Goal: Information Seeking & Learning: Understand process/instructions

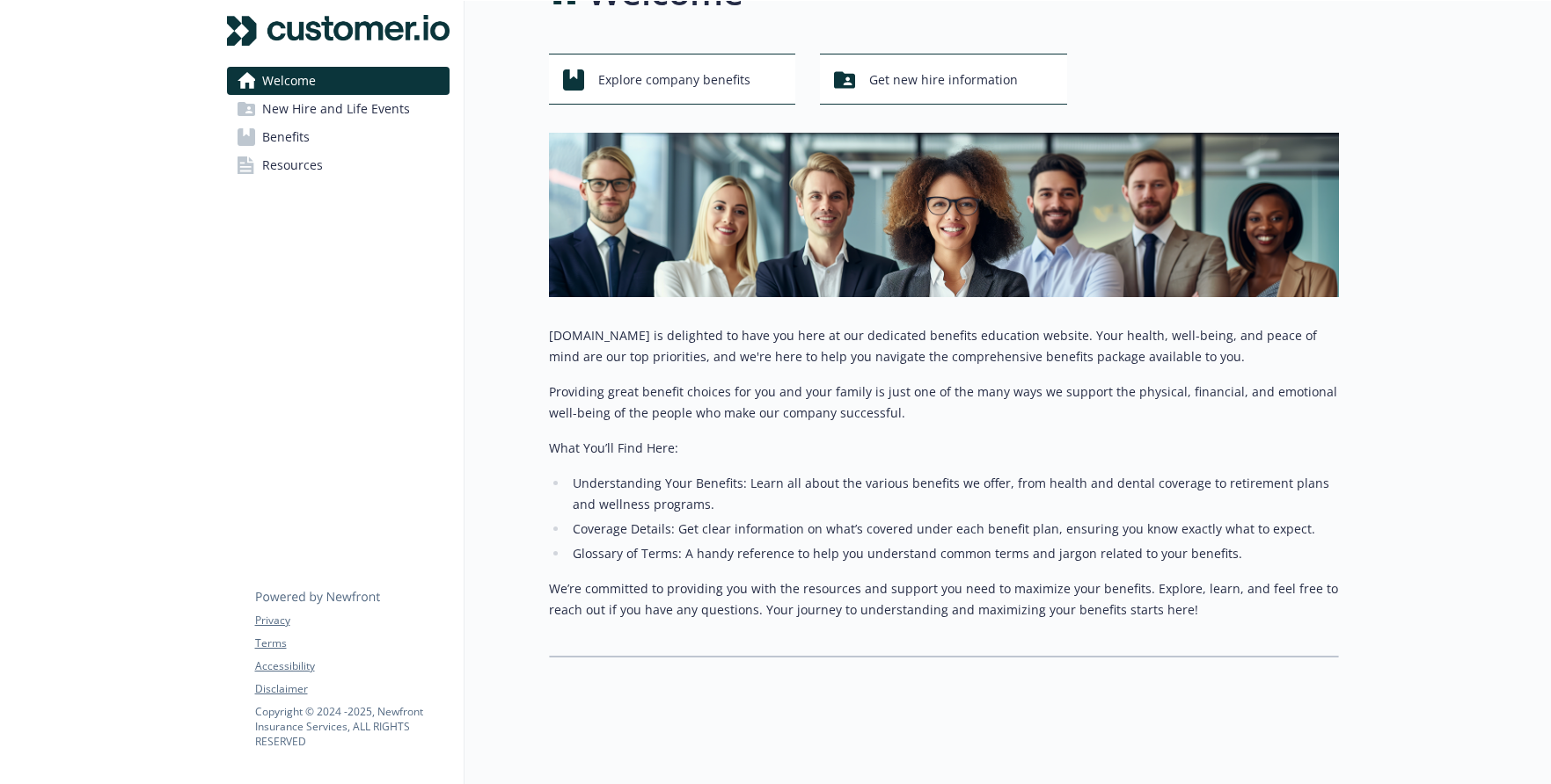
scroll to position [70, 0]
click at [370, 115] on span "New Hire and Life Events" at bounding box center [336, 109] width 148 height 28
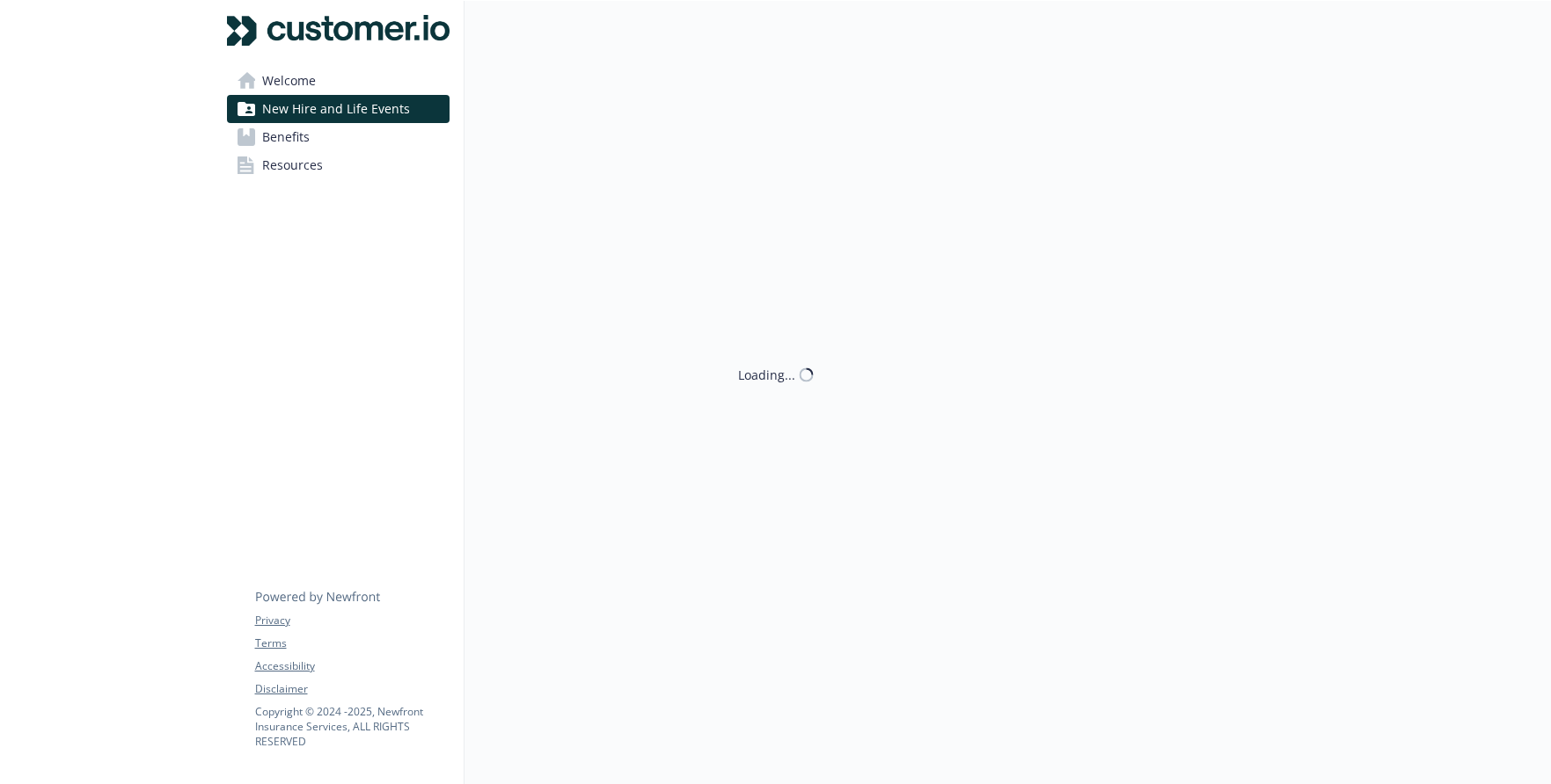
scroll to position [14, 0]
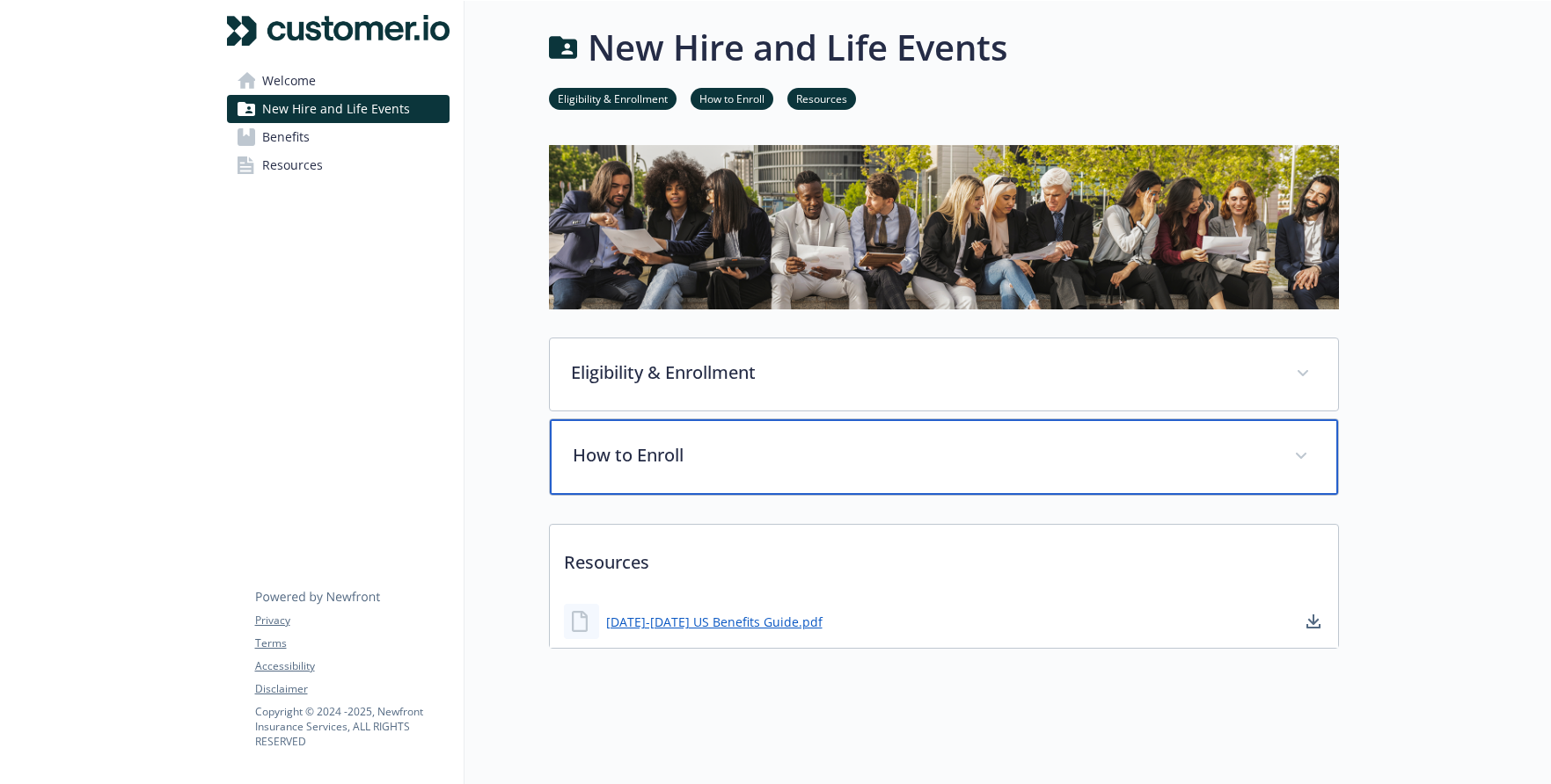
click at [724, 425] on div "How to Enroll" at bounding box center [943, 457] width 788 height 75
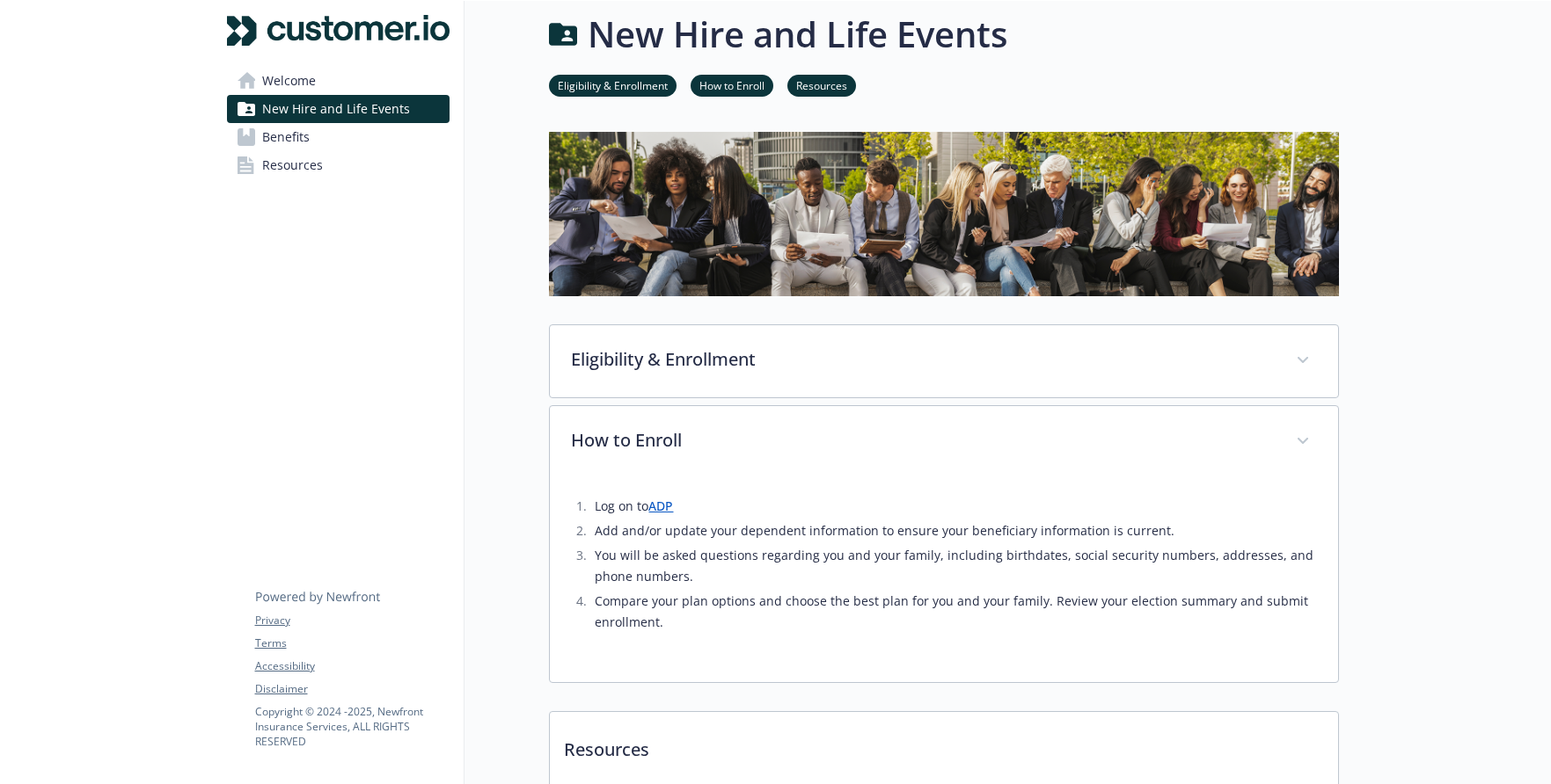
click at [668, 508] on link "ADP" at bounding box center [661, 506] width 25 height 17
